Goal: Consume media (video, audio)

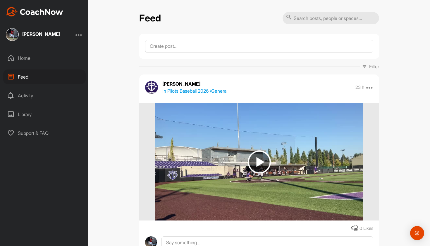
click at [222, 144] on img at bounding box center [259, 161] width 208 height 117
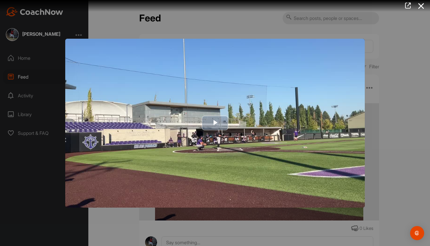
click at [285, 164] on img "Video Player" at bounding box center [215, 123] width 300 height 169
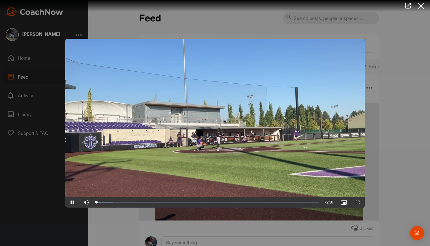
click at [359, 202] on span "Video Player" at bounding box center [358, 202] width 14 height 0
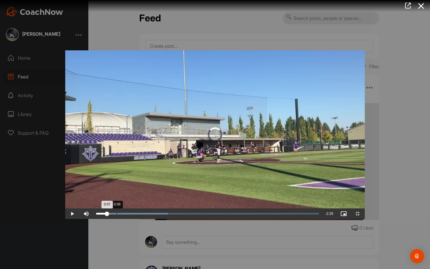
click at [96, 215] on div "Loaded : 32.21% 0:09 0:07" at bounding box center [207, 214] width 223 height 2
click at [124, 219] on div "Loaded : 48.64% 0:41 0:38" at bounding box center [207, 213] width 229 height 11
click at [130, 219] on div "Loaded : 53.71% 0:44 0:44" at bounding box center [207, 213] width 229 height 11
click at [136, 219] on div "Loaded : 55.62% 0:46 0:45" at bounding box center [207, 213] width 229 height 11
click at [142, 219] on div "Loaded : 57.19% 0:49 0:49" at bounding box center [207, 213] width 229 height 11
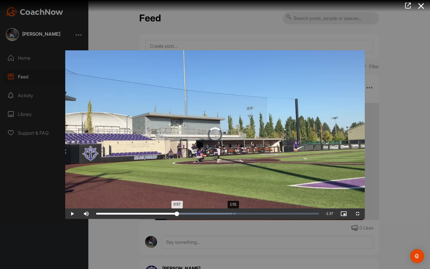
click at [168, 219] on div "Loaded : 62.54% 1:01 0:57" at bounding box center [207, 213] width 229 height 11
click at [176, 219] on div "Loaded : 64.79% 1:04 1:02" at bounding box center [207, 213] width 229 height 11
click at [420, 215] on div "2:24" at bounding box center [420, 214] width 0 height 2
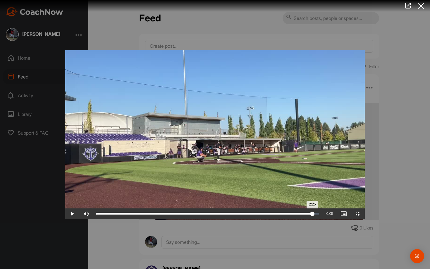
click at [322, 219] on div "Loaded : 81.90% 2:33 2:25" at bounding box center [207, 213] width 229 height 11
click at [365, 214] on span "Video Player" at bounding box center [358, 214] width 14 height 0
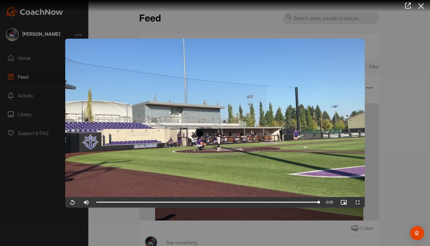
click at [425, 8] on icon at bounding box center [421, 6] width 13 height 11
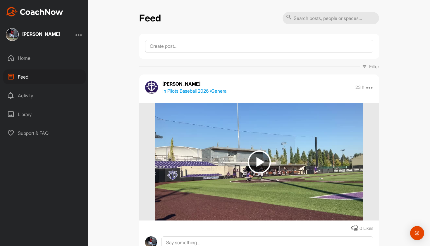
click at [23, 53] on div "Home" at bounding box center [44, 58] width 83 height 15
